Goal: Task Accomplishment & Management: Use online tool/utility

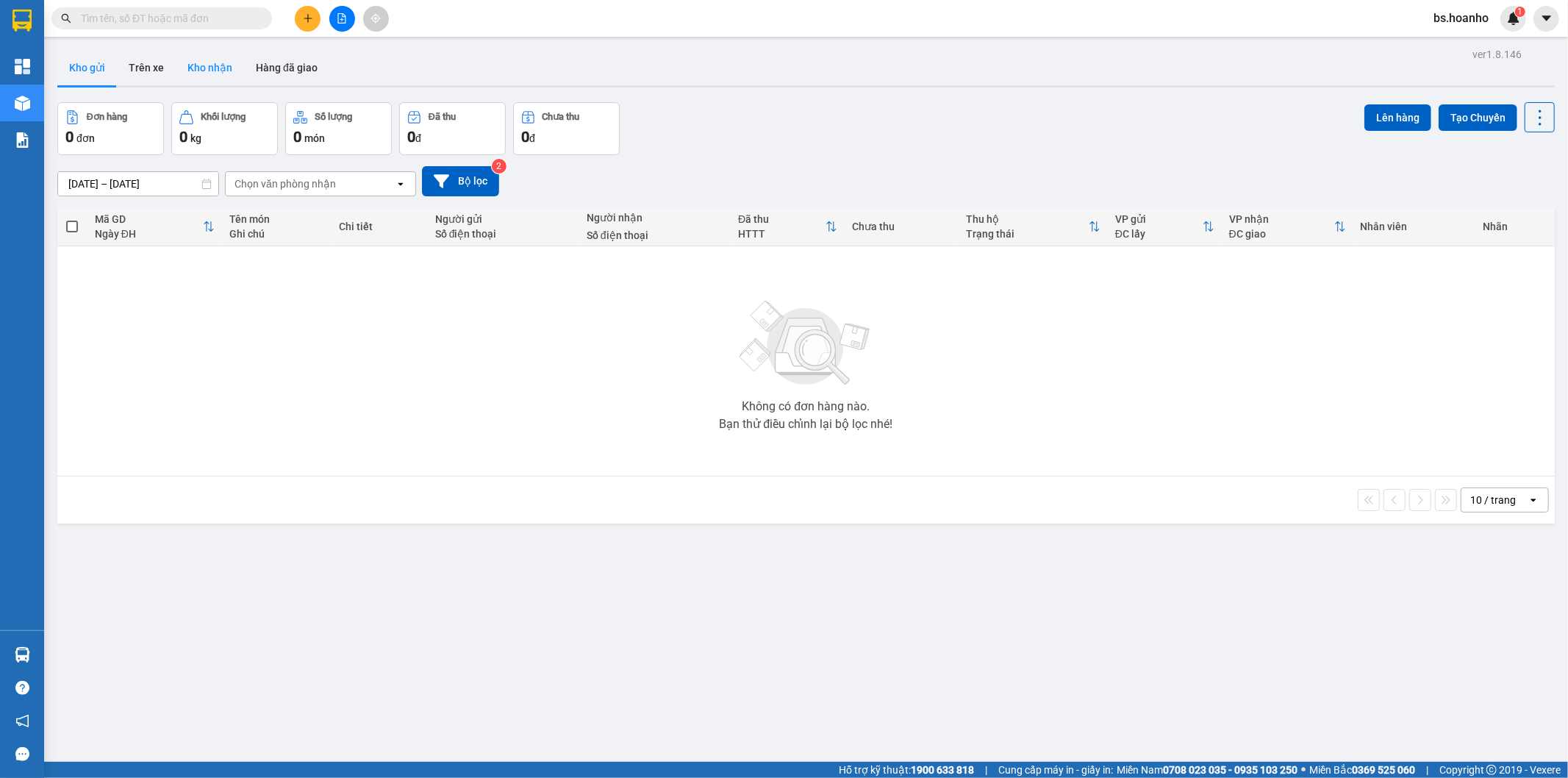
click at [217, 66] on button "Kho nhận" at bounding box center [210, 67] width 68 height 35
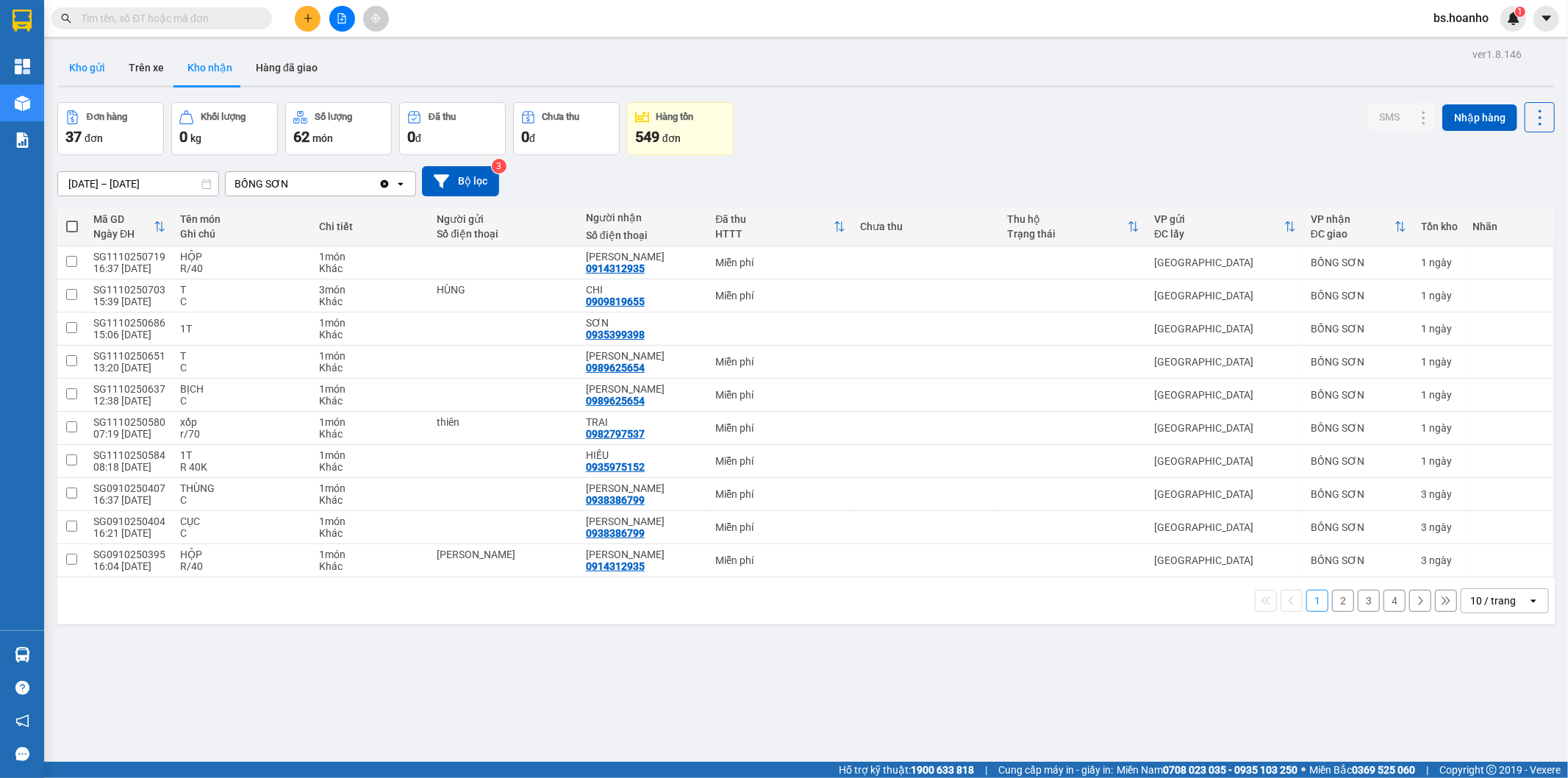
click at [92, 69] on button "Kho gửi" at bounding box center [87, 67] width 60 height 35
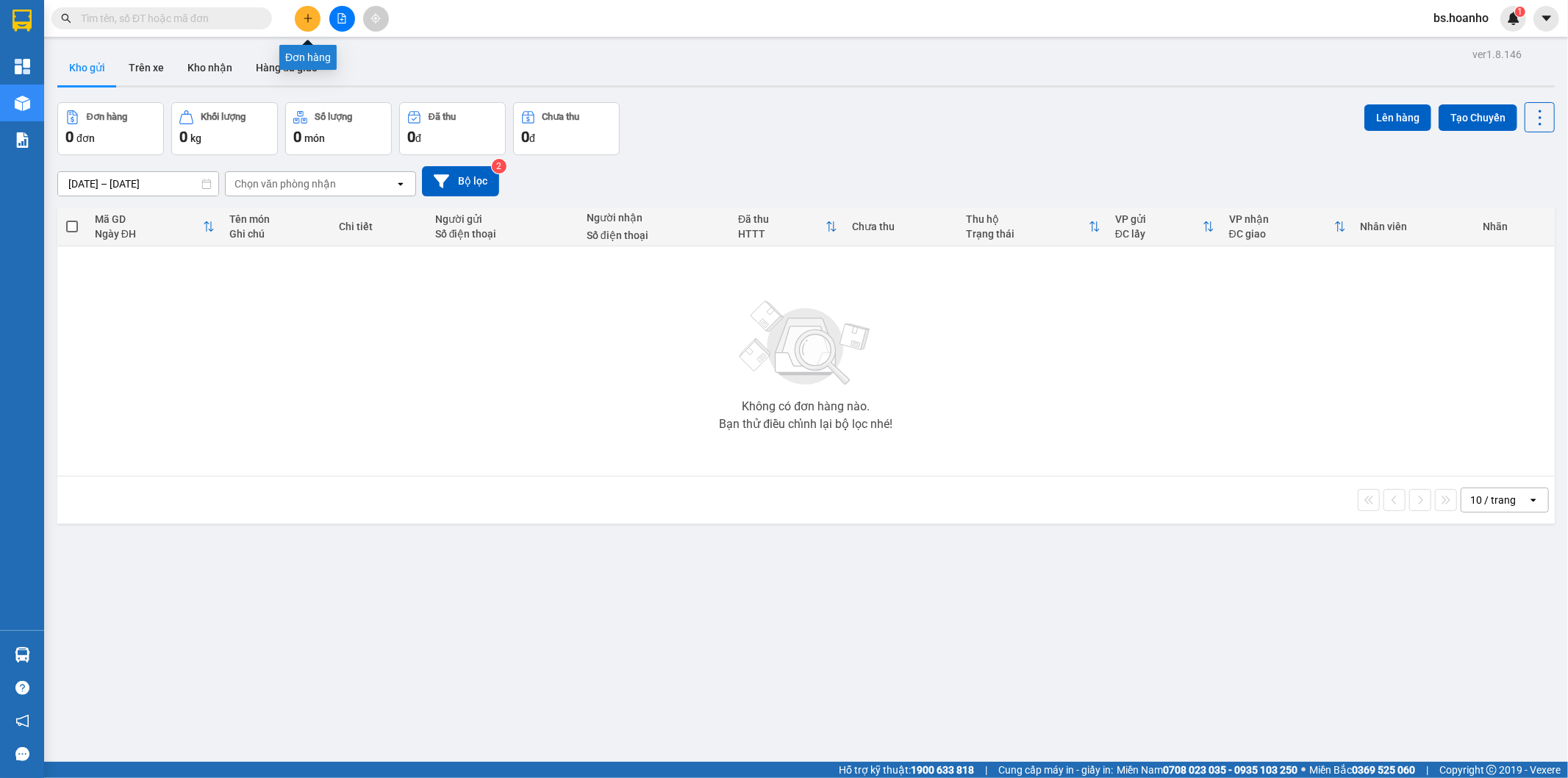
click at [307, 19] on icon "plus" at bounding box center [307, 18] width 1 height 8
